Goal: Task Accomplishment & Management: Manage account settings

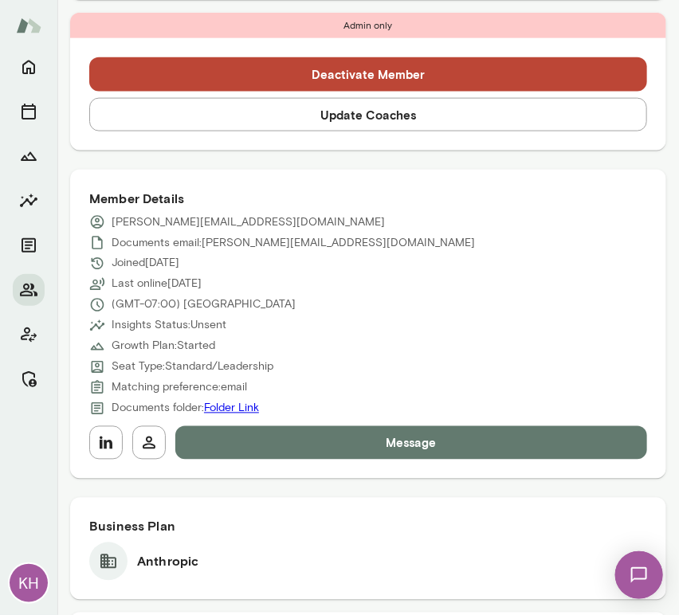
scroll to position [510, 0]
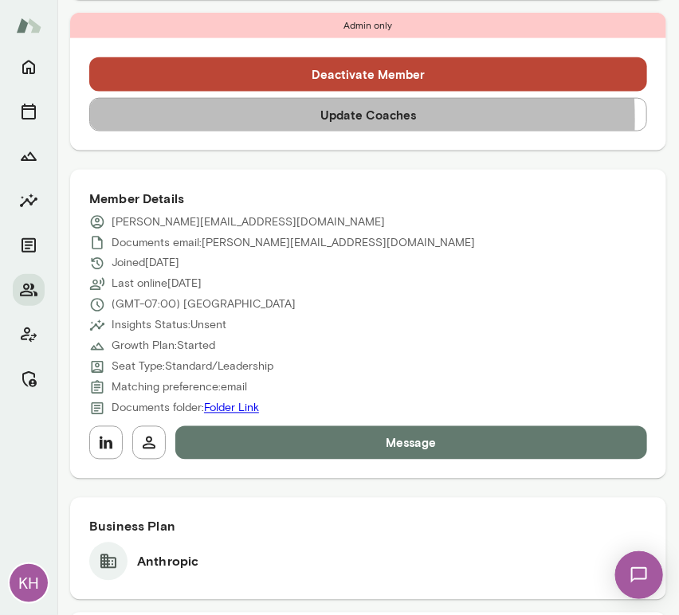
click at [231, 119] on button "Update Coaches" at bounding box center [367, 114] width 557 height 33
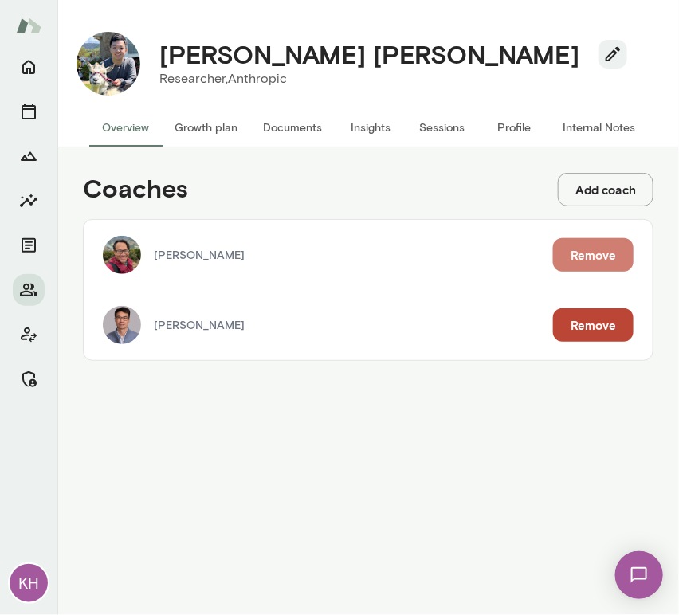
click at [594, 257] on button "Remove" at bounding box center [593, 254] width 80 height 33
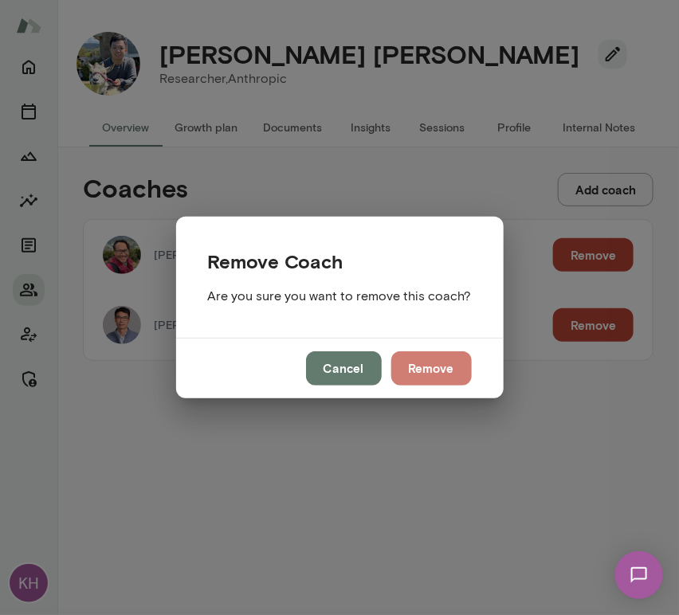
click at [446, 373] on button "Remove" at bounding box center [431, 367] width 80 height 33
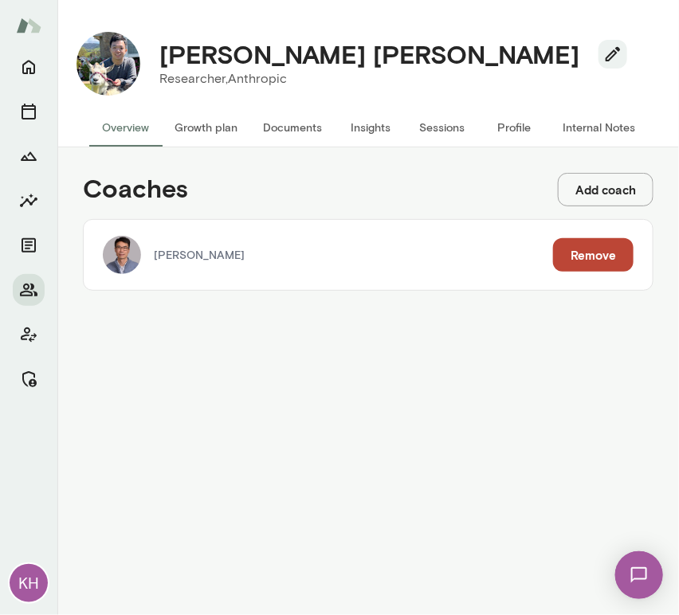
click at [284, 327] on div "Coaches Add coach [PERSON_NAME] Remove" at bounding box center [367, 380] width 621 height 467
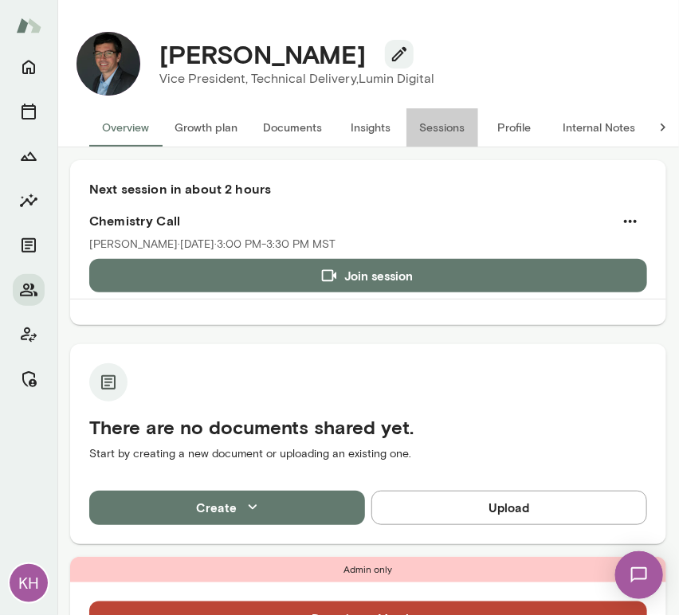
click at [446, 123] on button "Sessions" at bounding box center [442, 127] width 72 height 38
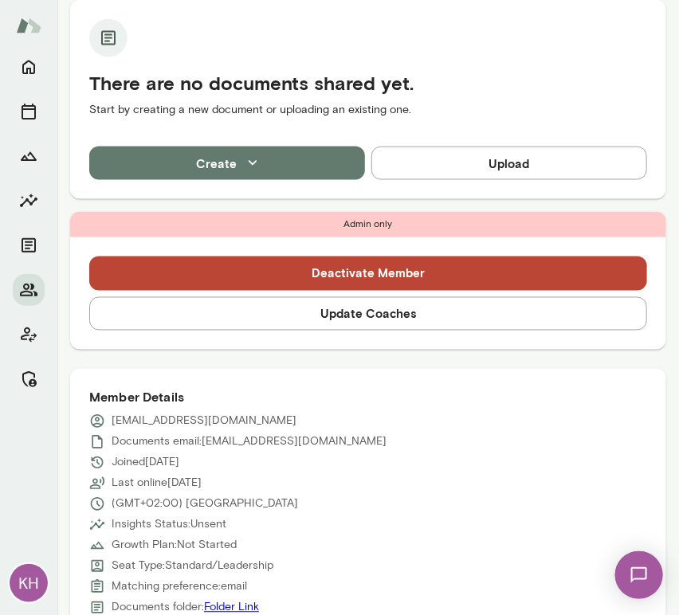
scroll to position [531, 0]
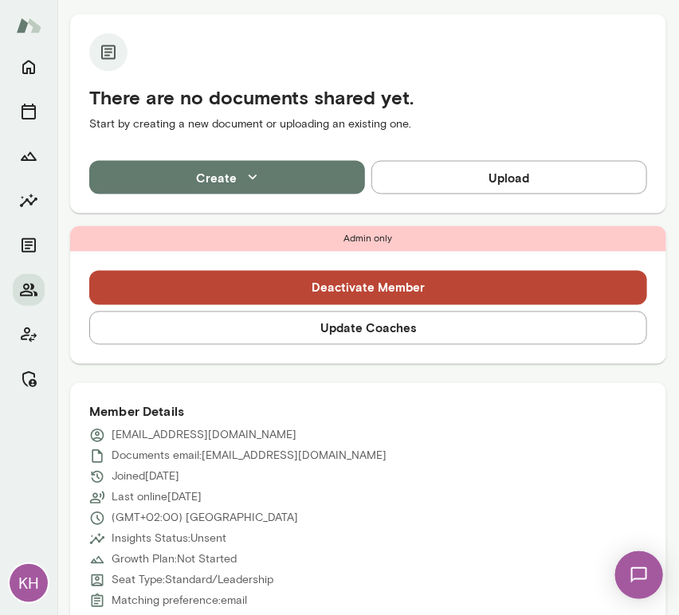
click at [315, 303] on div "Deactivate Member Update Coaches" at bounding box center [368, 308] width 596 height 112
click at [299, 311] on button "Update Coaches" at bounding box center [367, 327] width 557 height 33
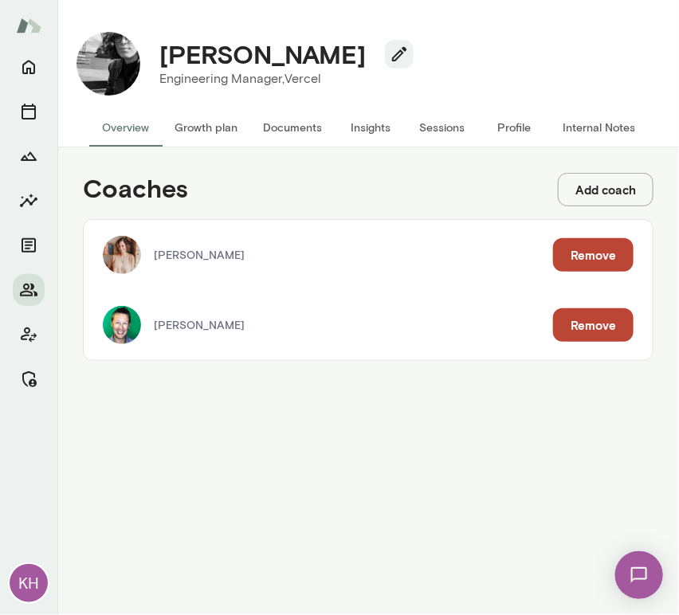
click at [570, 241] on button "Remove" at bounding box center [593, 254] width 80 height 33
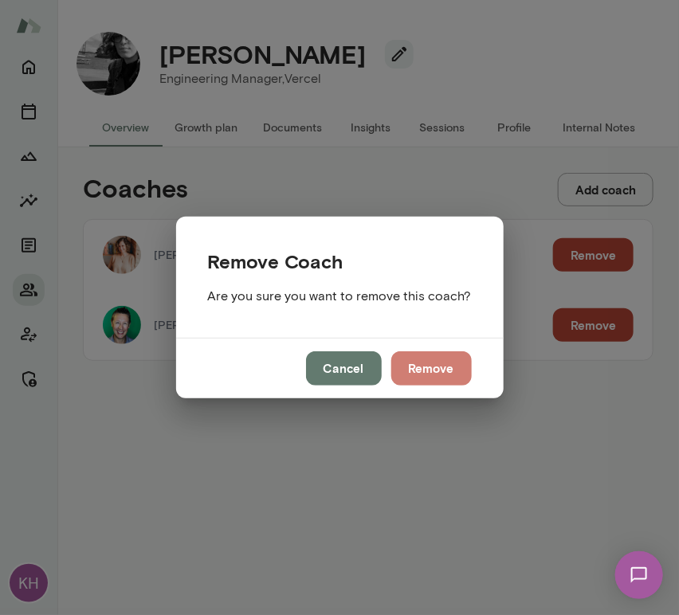
click at [424, 374] on button "Remove" at bounding box center [431, 367] width 80 height 33
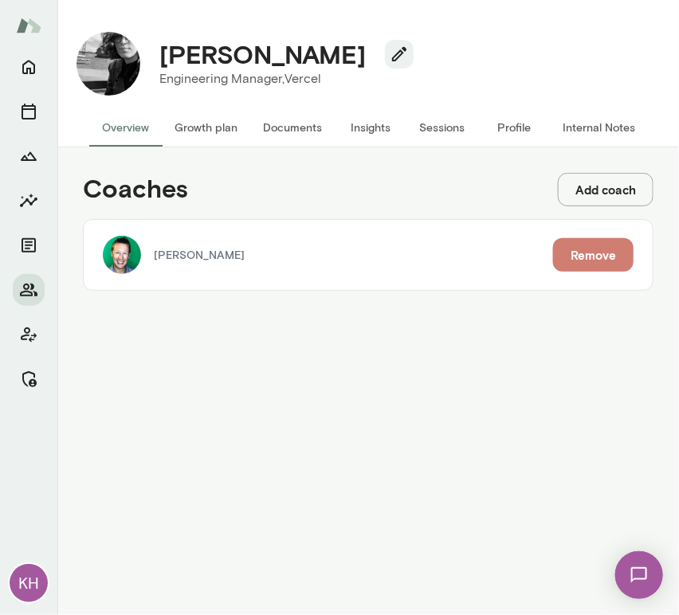
click at [606, 253] on button "Remove" at bounding box center [593, 254] width 80 height 33
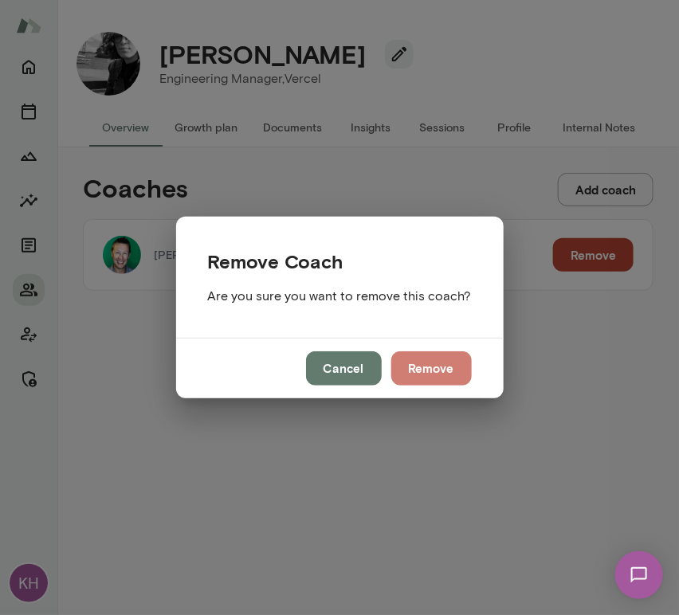
click at [414, 370] on button "Remove" at bounding box center [431, 367] width 80 height 33
